Goal: Book appointment/travel/reservation

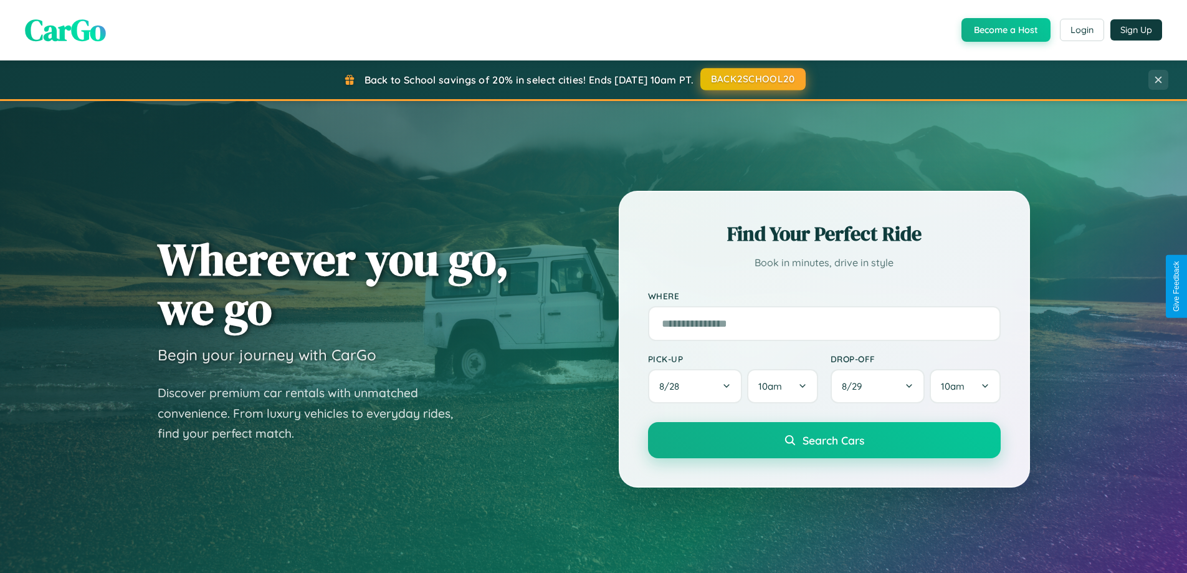
click at [752, 79] on button "BACK2SCHOOL20" at bounding box center [752, 79] width 105 height 22
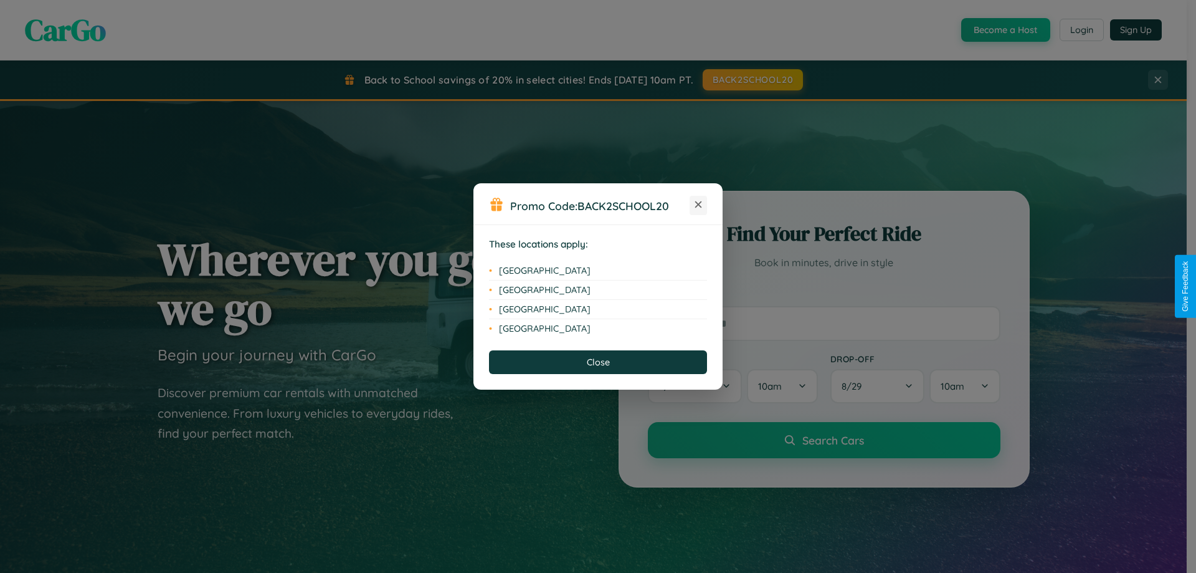
click at [698, 205] on icon at bounding box center [698, 204] width 7 height 7
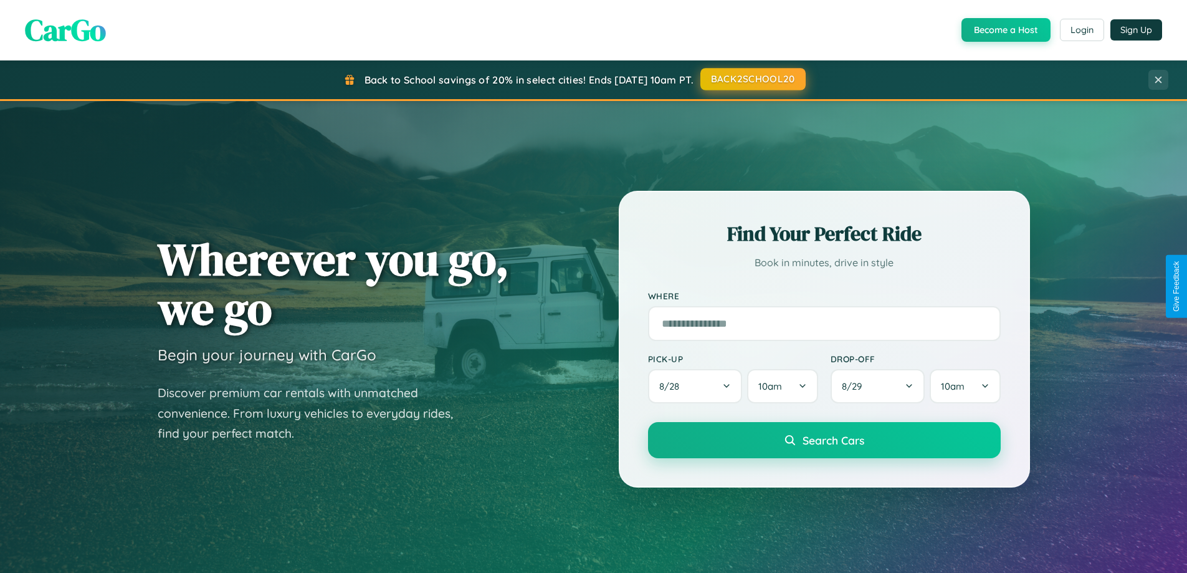
click at [752, 79] on button "BACK2SCHOOL20" at bounding box center [752, 79] width 105 height 22
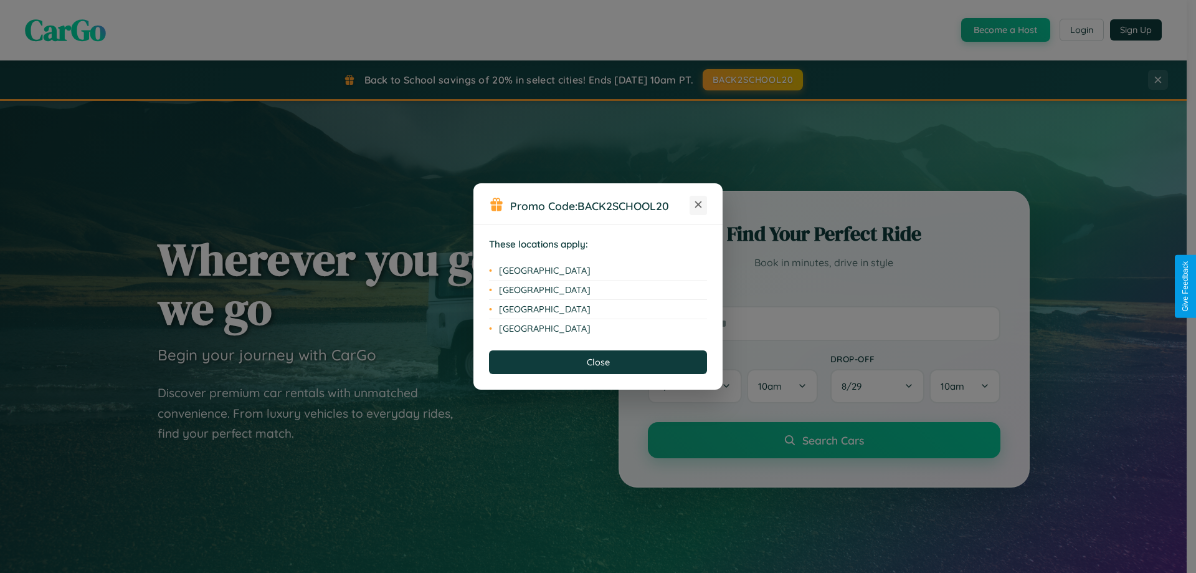
click at [698, 205] on icon at bounding box center [698, 204] width 7 height 7
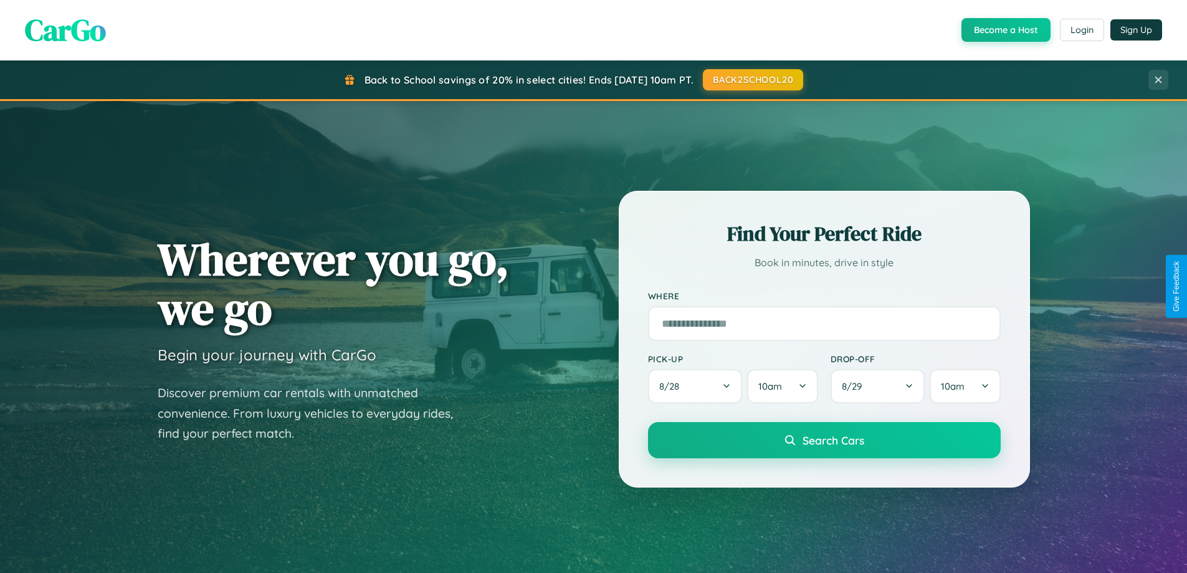
scroll to position [2002, 0]
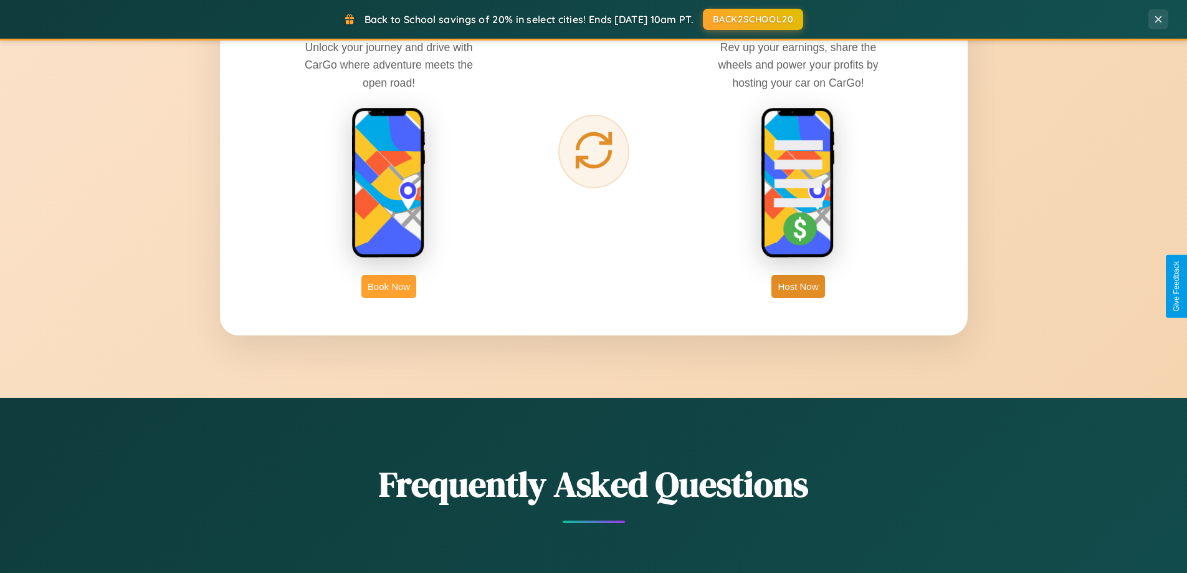
click at [389, 286] on button "Book Now" at bounding box center [388, 286] width 55 height 23
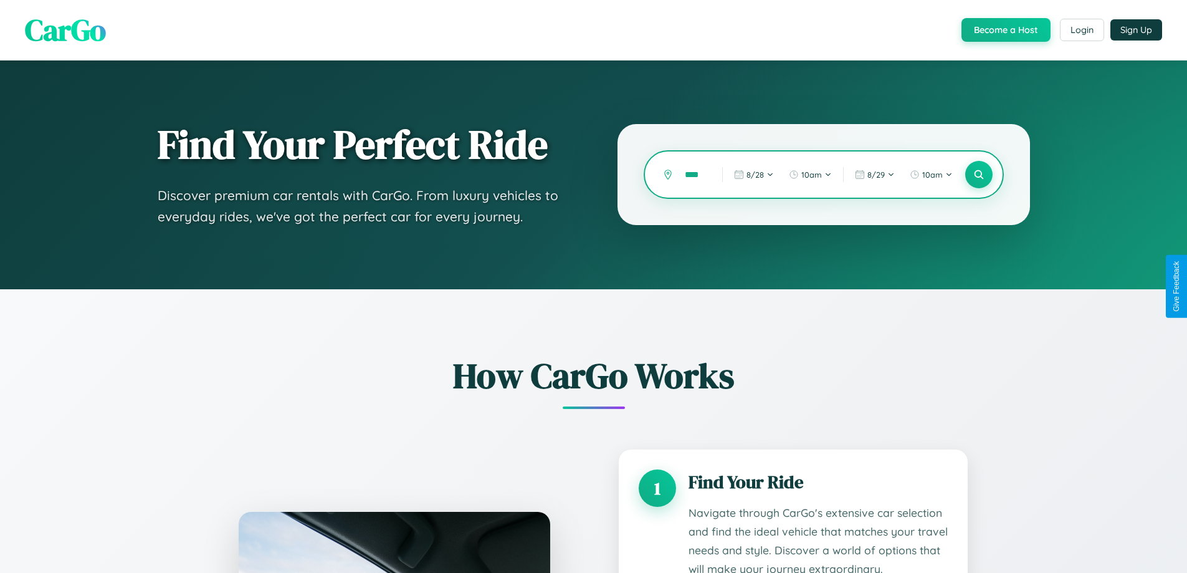
type input "*****"
